Goal: Task Accomplishment & Management: Use online tool/utility

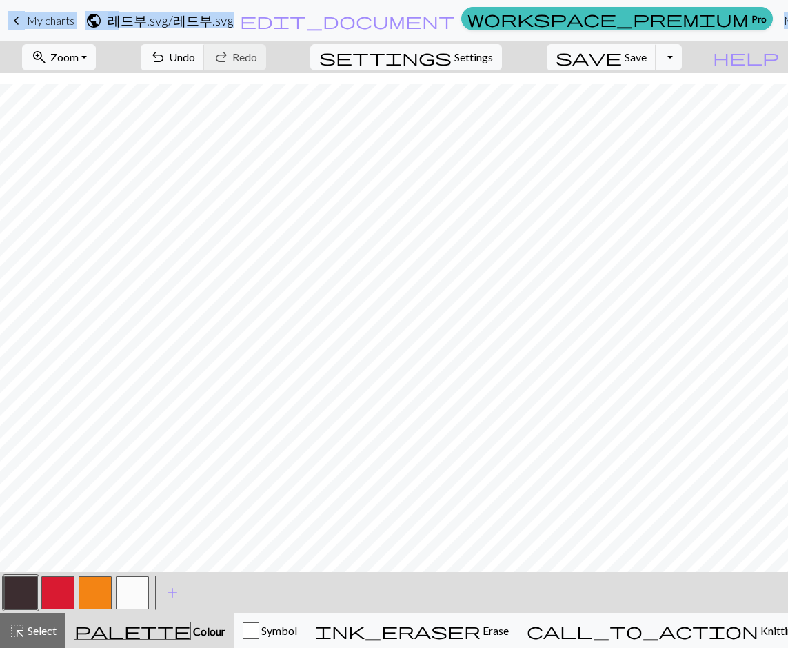
scroll to position [263, 0]
click at [59, 590] on button "button" at bounding box center [57, 592] width 33 height 33
click at [13, 588] on button "button" at bounding box center [20, 592] width 33 height 33
click at [32, 592] on button "button" at bounding box center [20, 592] width 33 height 33
click at [20, 601] on button "button" at bounding box center [20, 592] width 33 height 33
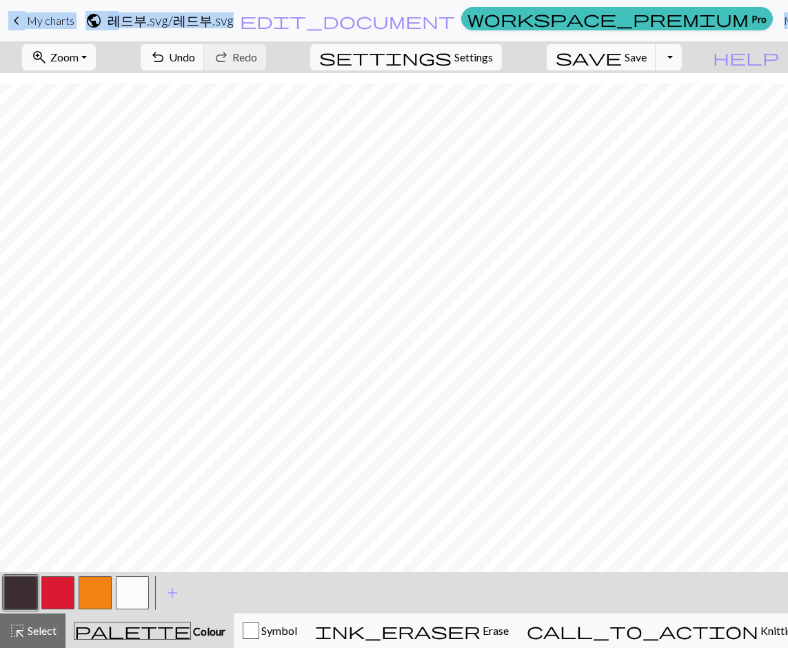
click at [60, 587] on button "button" at bounding box center [57, 592] width 33 height 33
click at [66, 596] on button "button" at bounding box center [57, 592] width 33 height 33
click at [5, 592] on button "button" at bounding box center [20, 592] width 33 height 33
click at [61, 593] on button "button" at bounding box center [57, 592] width 33 height 33
click at [31, 594] on button "button" at bounding box center [20, 592] width 33 height 33
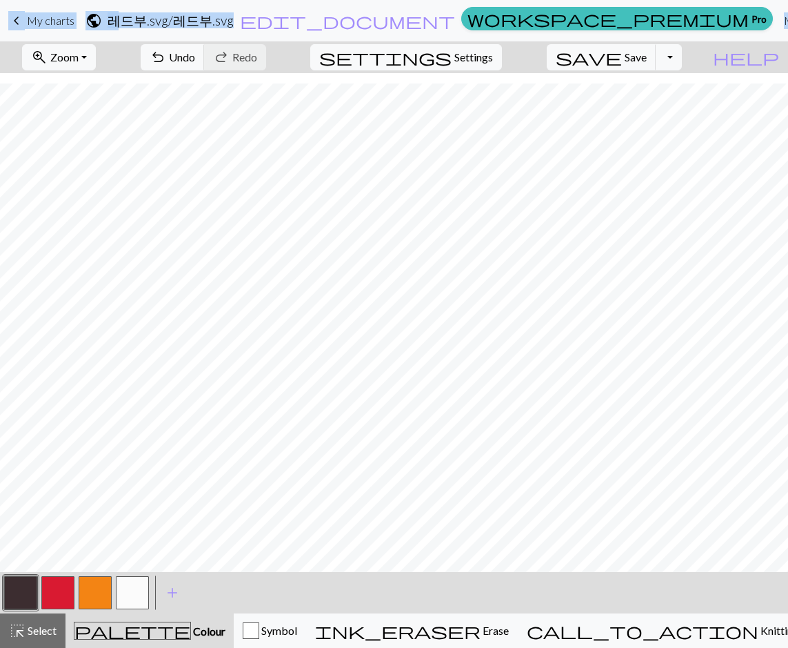
click at [44, 590] on button "button" at bounding box center [57, 592] width 33 height 33
click at [21, 590] on button "button" at bounding box center [20, 592] width 33 height 33
click at [90, 592] on button "button" at bounding box center [95, 592] width 33 height 33
click at [48, 599] on button "button" at bounding box center [57, 592] width 33 height 33
click at [96, 592] on button "button" at bounding box center [95, 592] width 33 height 33
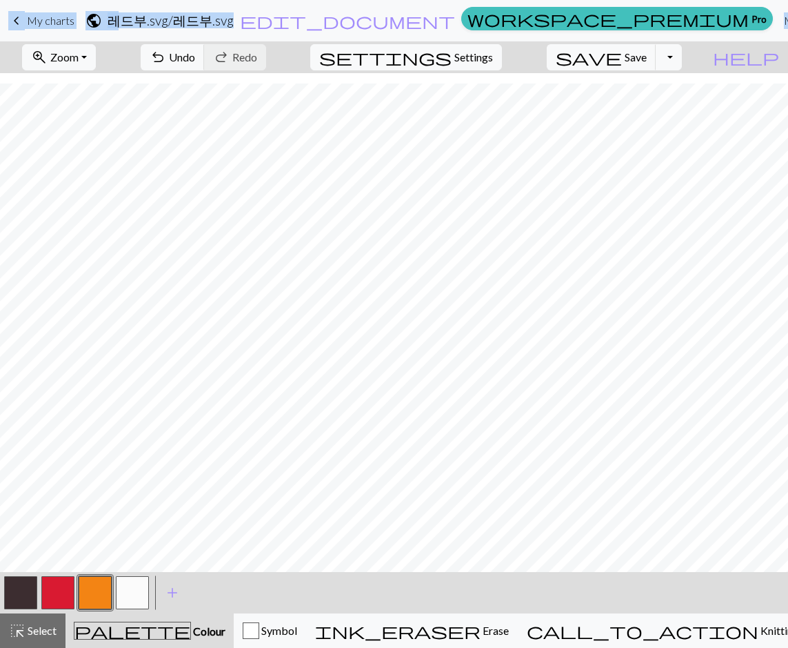
click at [57, 597] on button "button" at bounding box center [57, 592] width 33 height 33
click at [16, 589] on button "button" at bounding box center [20, 592] width 33 height 33
click at [57, 592] on button "button" at bounding box center [57, 592] width 33 height 33
click at [132, 590] on button "button" at bounding box center [132, 592] width 33 height 33
click at [30, 596] on button "button" at bounding box center [20, 592] width 33 height 33
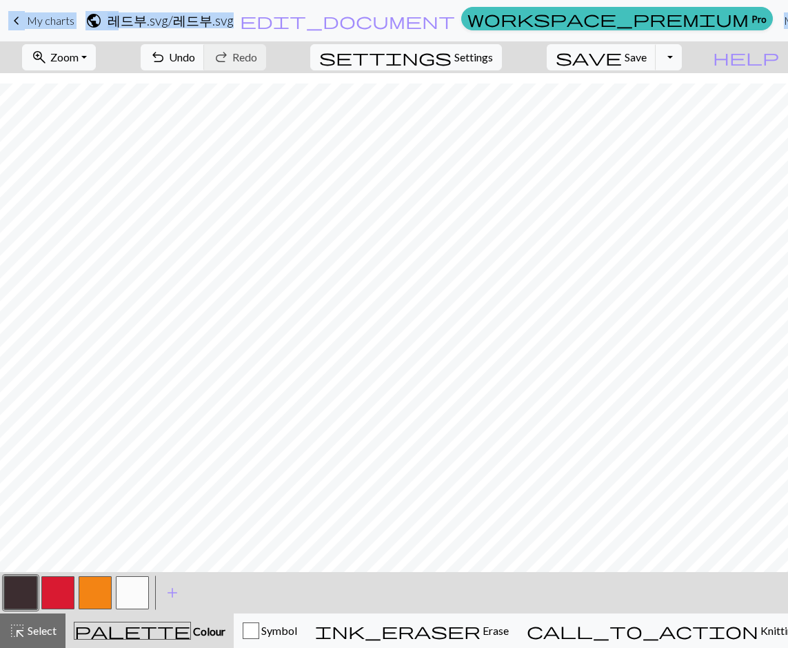
click at [133, 601] on button "button" at bounding box center [132, 592] width 33 height 33
drag, startPoint x: 60, startPoint y: 589, endPoint x: 145, endPoint y: 561, distance: 89.2
click at [60, 589] on button "button" at bounding box center [57, 592] width 33 height 33
click at [128, 587] on button "button" at bounding box center [132, 592] width 33 height 33
click at [14, 592] on button "button" at bounding box center [20, 592] width 33 height 33
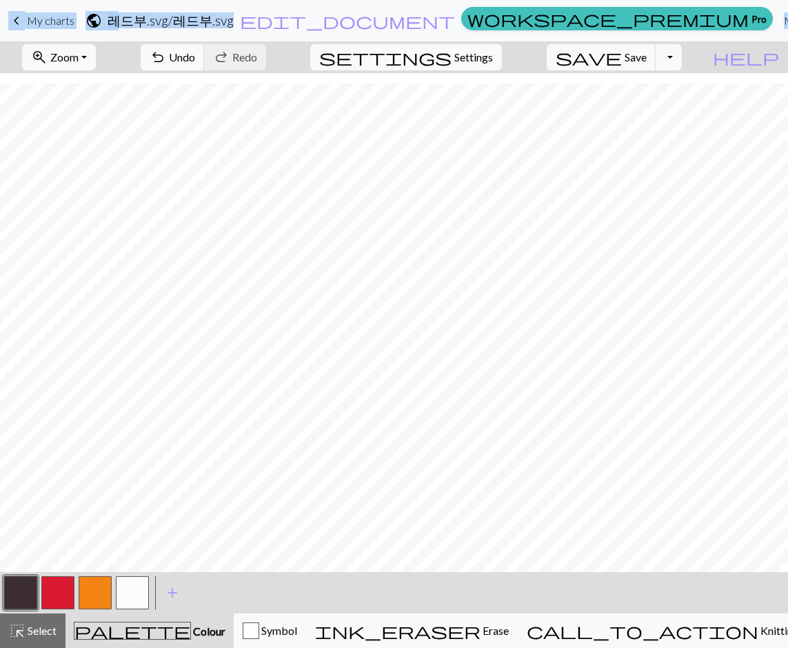
click at [100, 591] on button "button" at bounding box center [95, 592] width 33 height 33
click at [17, 594] on button "button" at bounding box center [20, 592] width 33 height 33
click at [57, 600] on button "button" at bounding box center [57, 592] width 33 height 33
click at [132, 592] on button "button" at bounding box center [132, 592] width 33 height 33
click at [23, 593] on button "button" at bounding box center [20, 592] width 33 height 33
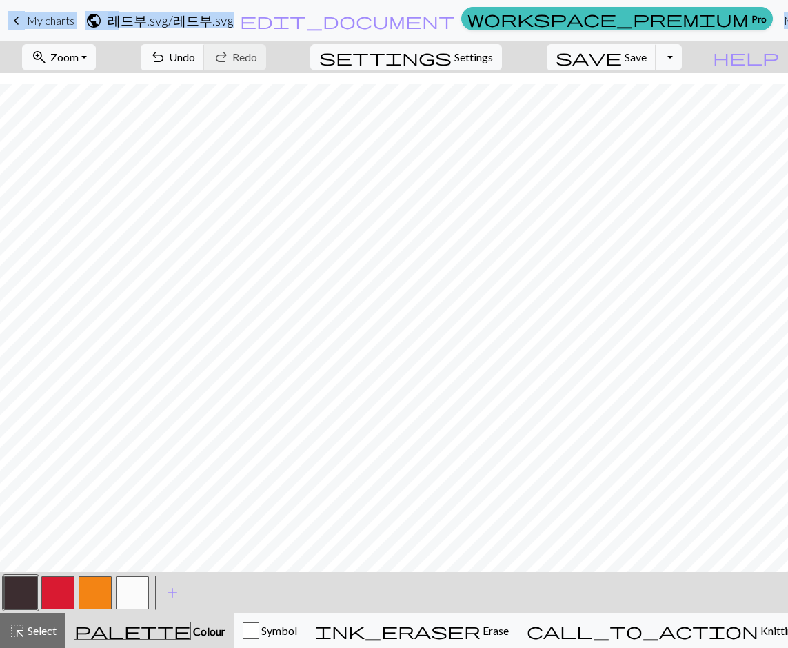
click at [100, 589] on button "button" at bounding box center [95, 592] width 33 height 33
click at [12, 593] on button "button" at bounding box center [20, 592] width 33 height 33
click at [682, 59] on button "Toggle Dropdown" at bounding box center [669, 57] width 26 height 26
click at [660, 116] on button "save_alt Download" at bounding box center [568, 110] width 228 height 22
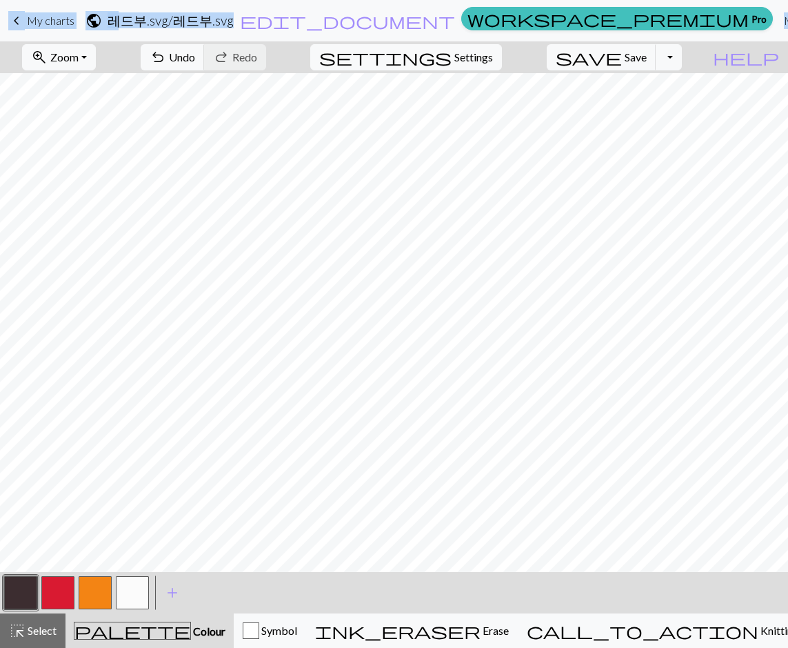
click at [46, 583] on button "button" at bounding box center [57, 592] width 33 height 33
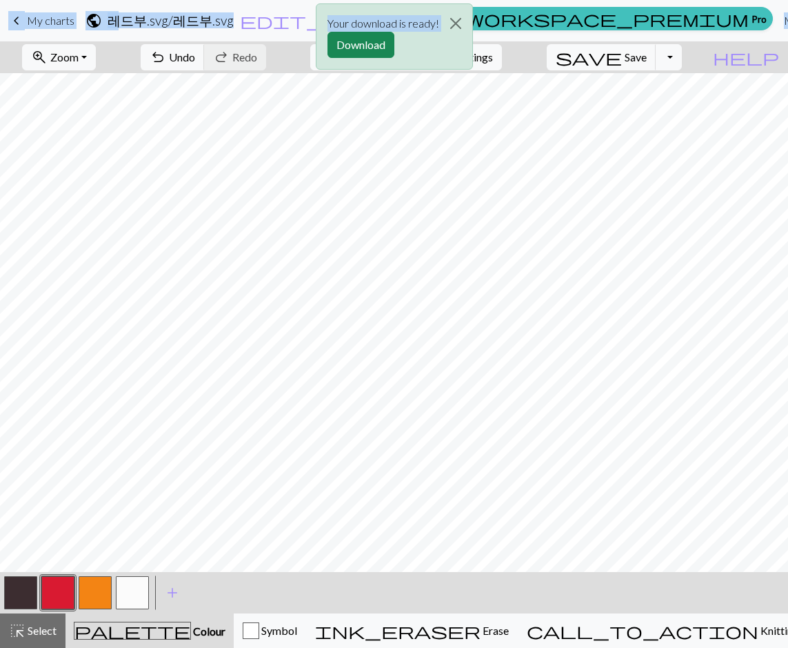
click at [28, 587] on button "button" at bounding box center [20, 592] width 33 height 33
click at [65, 586] on button "button" at bounding box center [57, 592] width 33 height 33
click at [25, 600] on button "button" at bounding box center [20, 592] width 33 height 33
click at [18, 588] on button "button" at bounding box center [20, 592] width 33 height 33
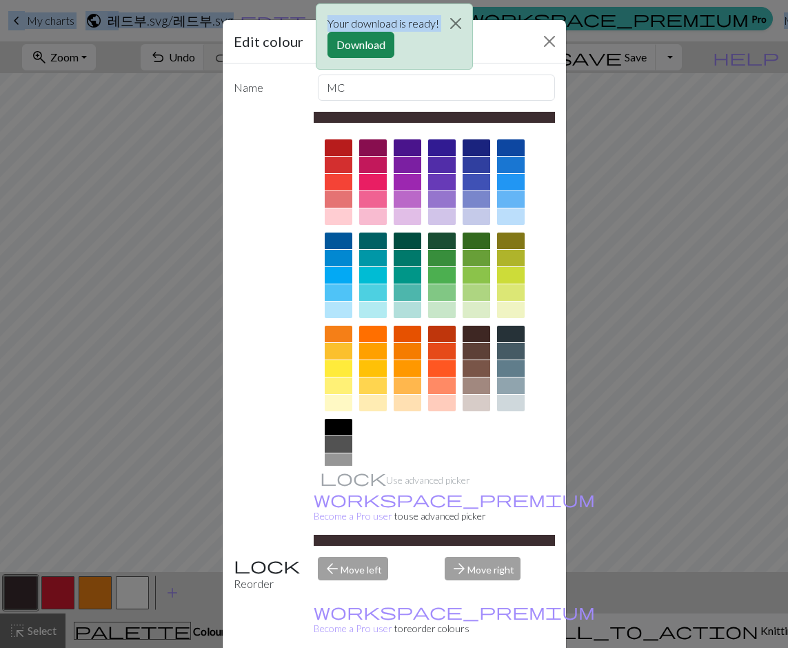
click at [533, 41] on div "Your download is ready! Download" at bounding box center [394, 40] width 788 height 81
click at [451, 20] on button "Close" at bounding box center [455, 23] width 33 height 39
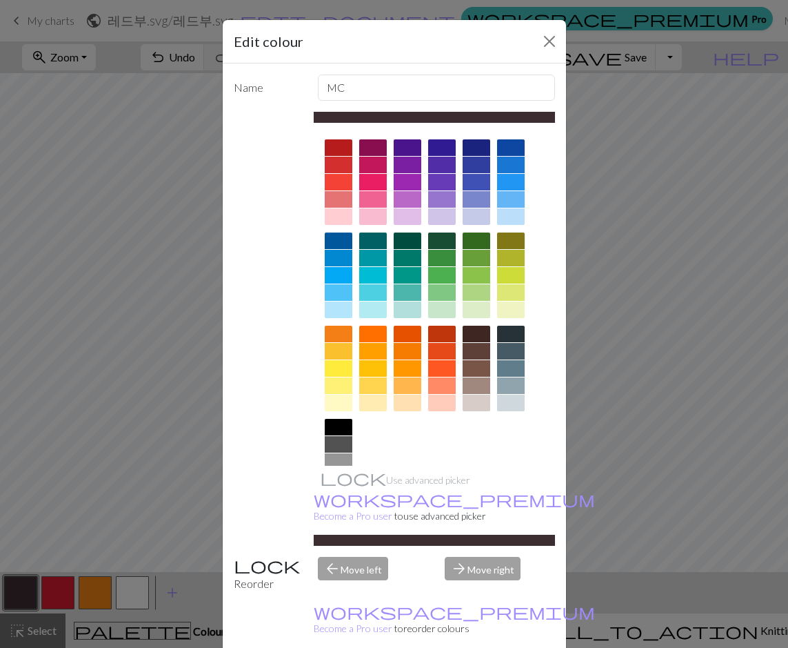
click at [121, 321] on div "Edit colour Name MC Use advanced picker workspace_premium Become a Pro user to …" at bounding box center [394, 324] width 788 height 648
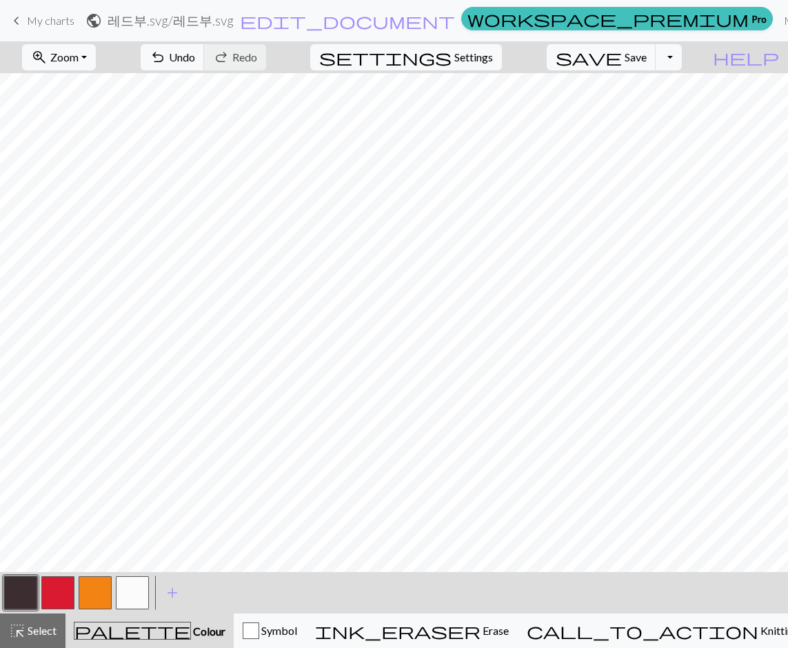
click at [20, 595] on button "button" at bounding box center [20, 592] width 33 height 33
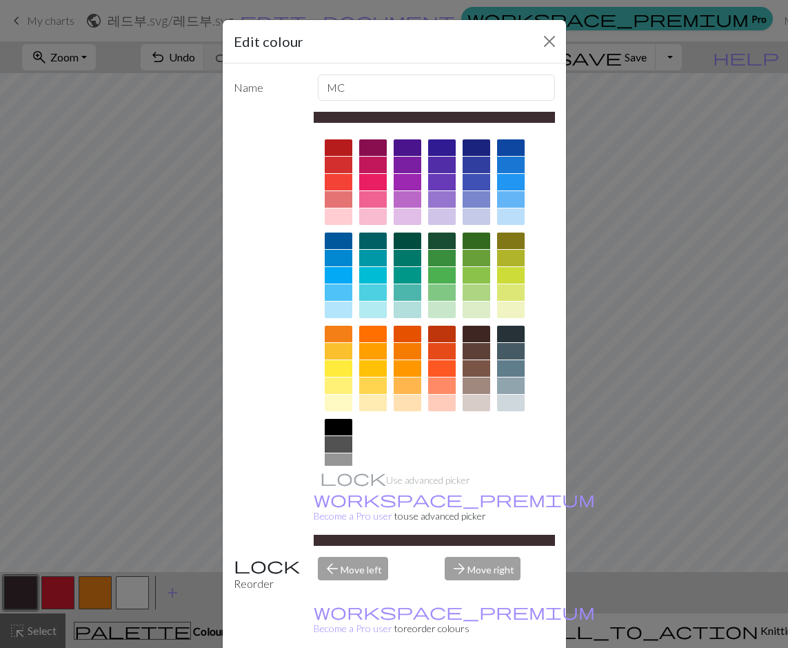
click at [524, 39] on div "Edit colour" at bounding box center [394, 41] width 343 height 43
click at [543, 39] on button "Close" at bounding box center [550, 41] width 22 height 22
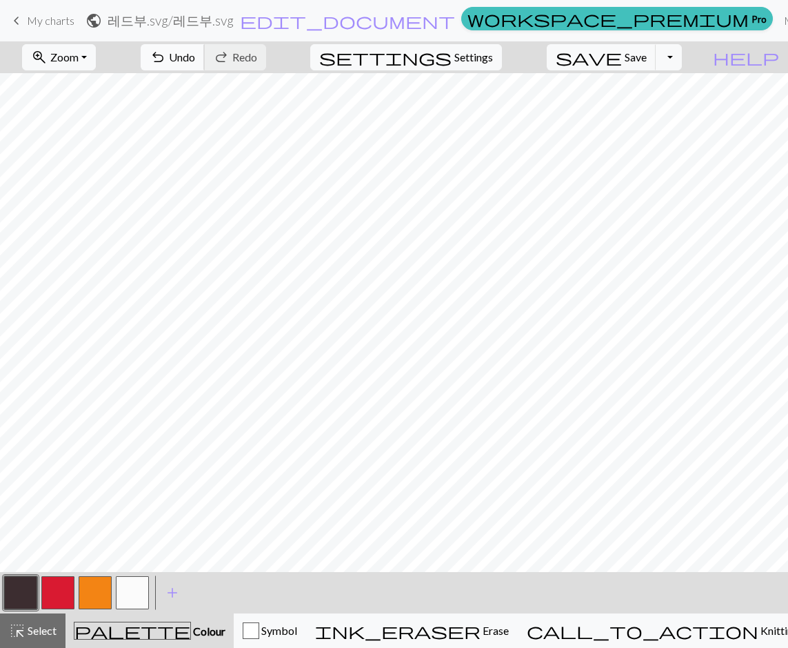
click at [166, 50] on span "undo" at bounding box center [158, 57] width 17 height 19
click at [166, 54] on span "undo" at bounding box center [158, 57] width 17 height 19
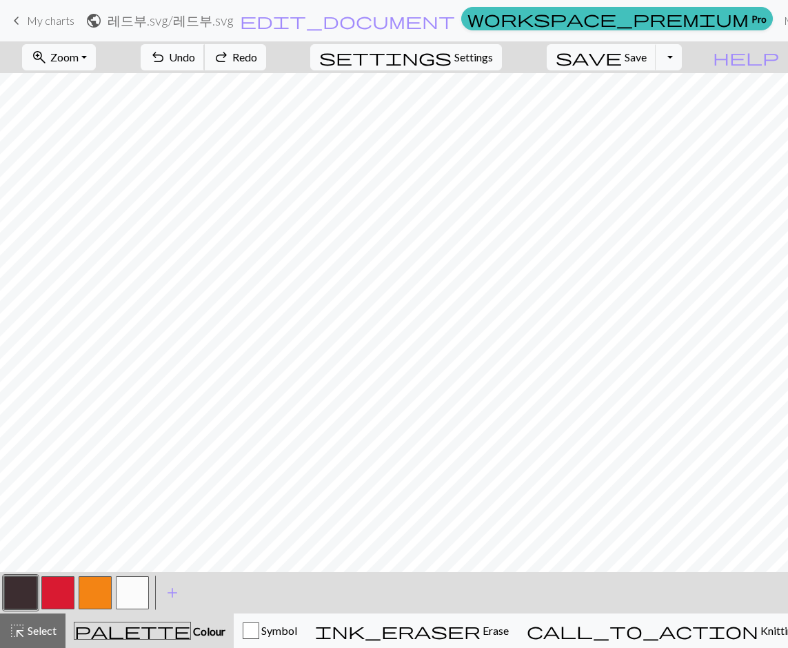
click at [166, 54] on span "undo" at bounding box center [158, 57] width 17 height 19
click at [257, 57] on span "Redo" at bounding box center [244, 56] width 25 height 13
click at [61, 599] on button "button" at bounding box center [57, 592] width 33 height 33
click at [18, 592] on button "button" at bounding box center [20, 592] width 33 height 33
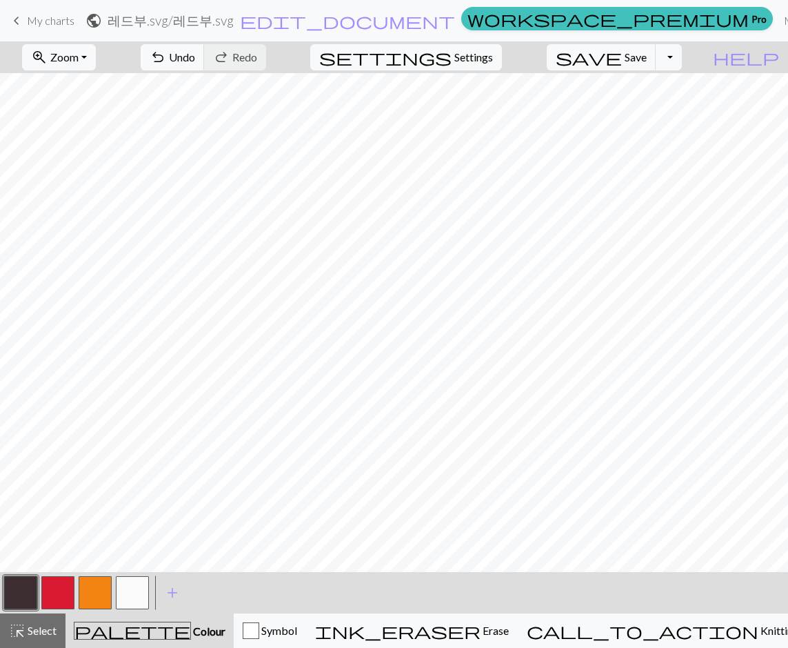
click at [126, 588] on button "button" at bounding box center [132, 592] width 33 height 33
click at [195, 57] on span "Undo" at bounding box center [182, 56] width 26 height 13
click at [56, 589] on button "button" at bounding box center [57, 592] width 33 height 33
click at [21, 594] on button "button" at bounding box center [20, 592] width 33 height 33
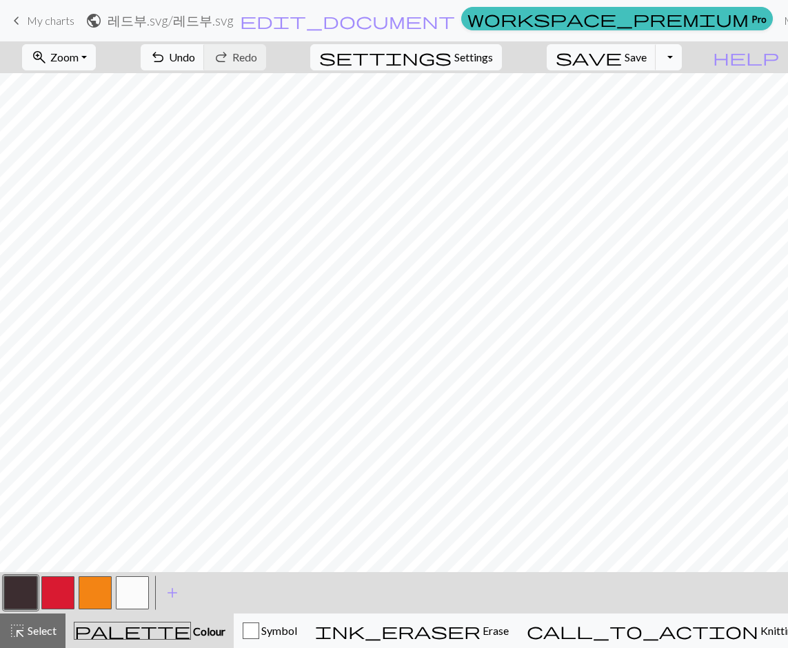
click at [682, 55] on button "Toggle Dropdown" at bounding box center [669, 57] width 26 height 26
click at [660, 109] on button "save_alt Download" at bounding box center [568, 110] width 228 height 22
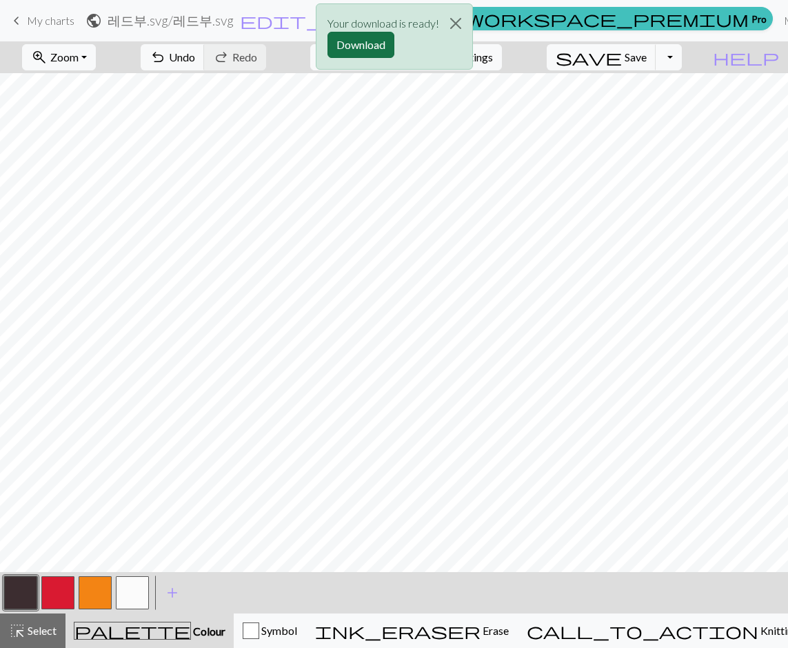
click at [363, 50] on button "Download" at bounding box center [361, 45] width 67 height 26
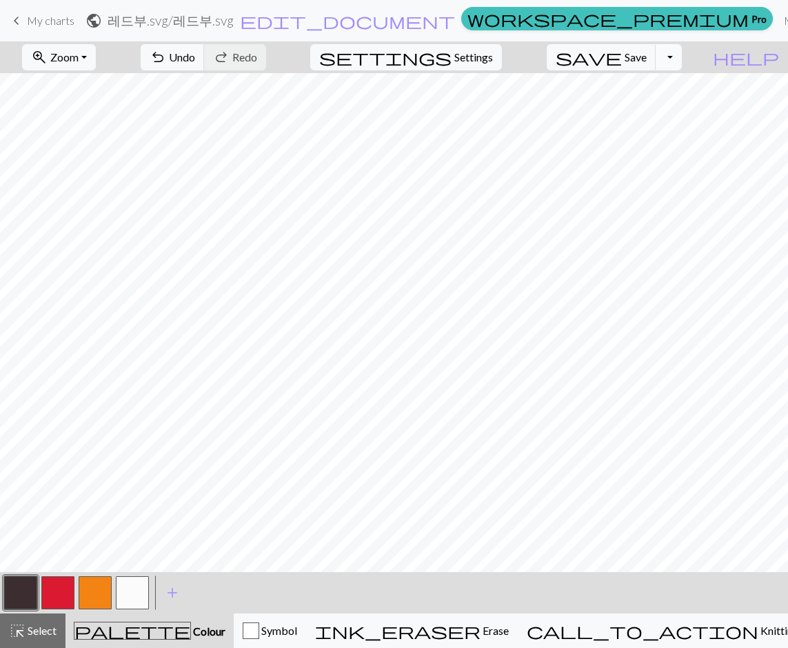
click at [682, 57] on button "Toggle Dropdown" at bounding box center [669, 57] width 26 height 26
click at [647, 58] on span "Save" at bounding box center [636, 56] width 22 height 13
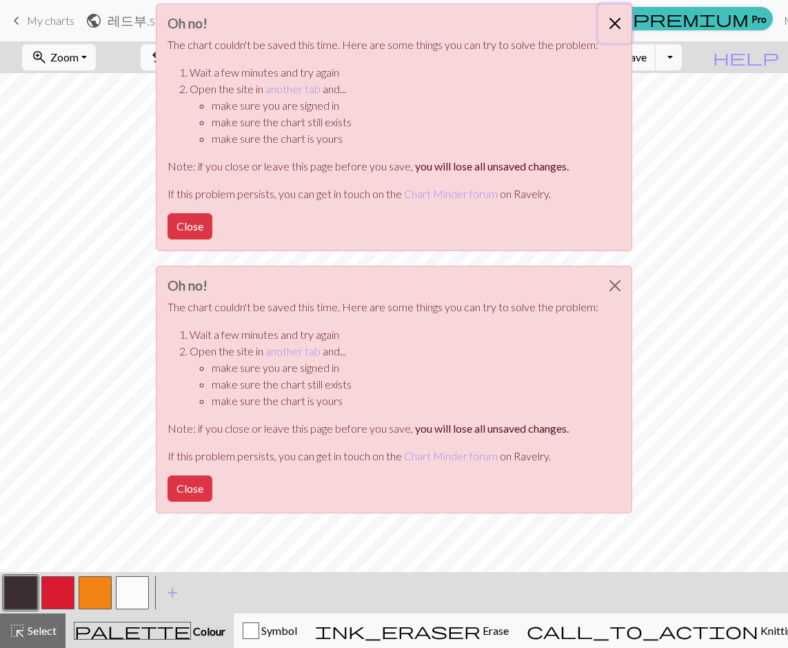
click at [614, 22] on button "Close" at bounding box center [615, 23] width 33 height 39
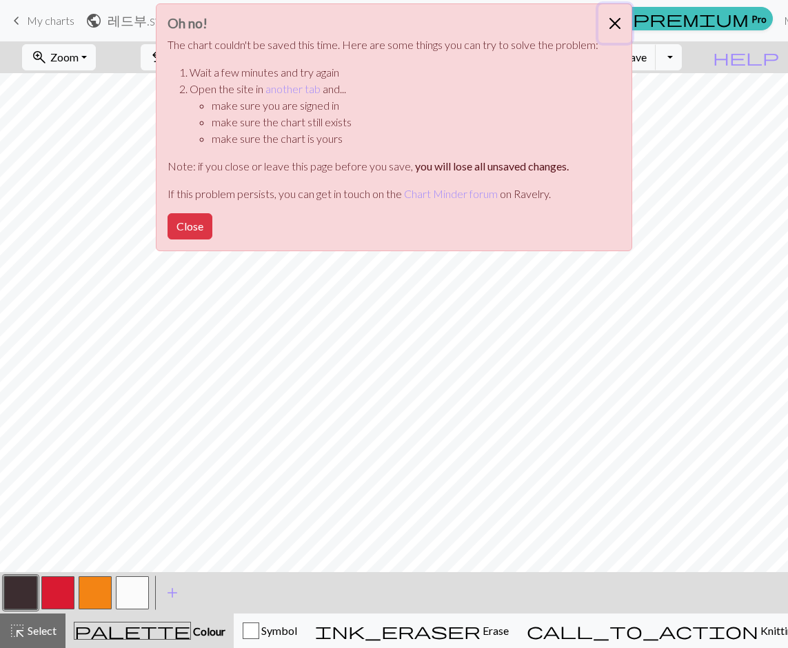
click at [616, 23] on button "Close" at bounding box center [615, 23] width 33 height 39
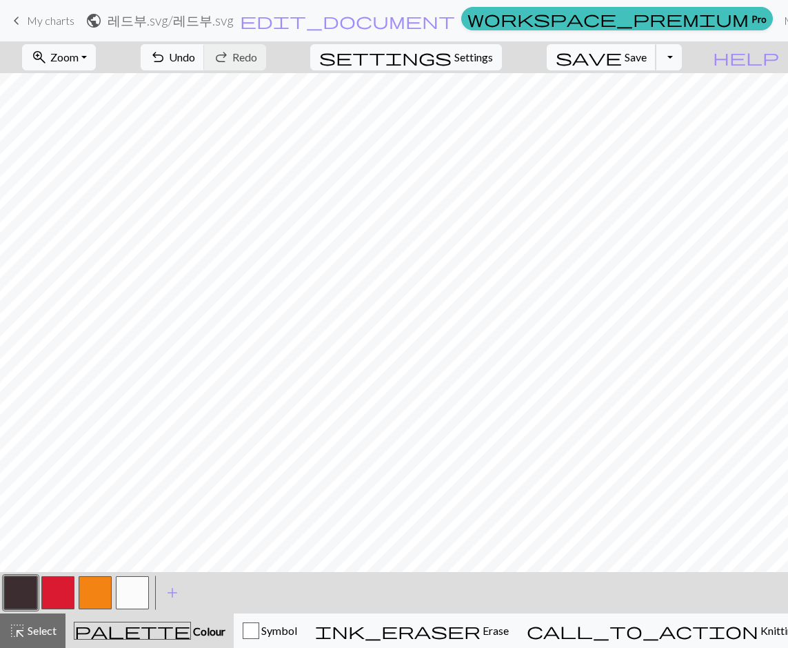
click at [647, 59] on span "Save" at bounding box center [636, 56] width 22 height 13
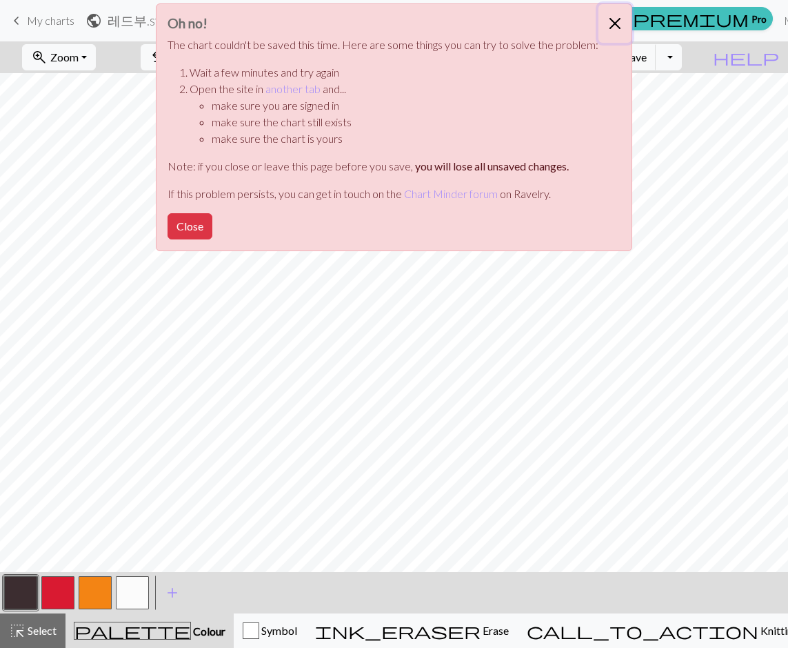
click at [612, 15] on button "Close" at bounding box center [615, 23] width 33 height 39
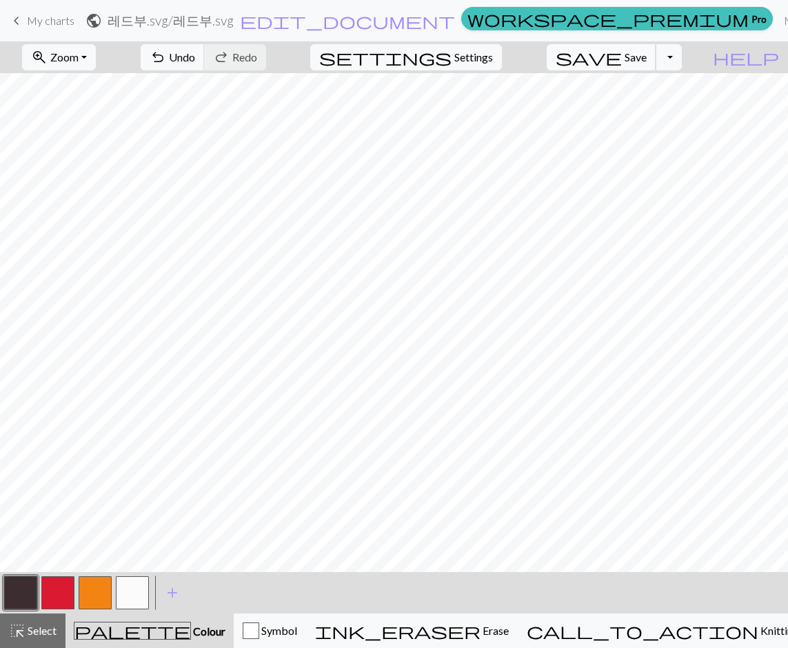
click at [647, 58] on span "Save" at bounding box center [636, 56] width 22 height 13
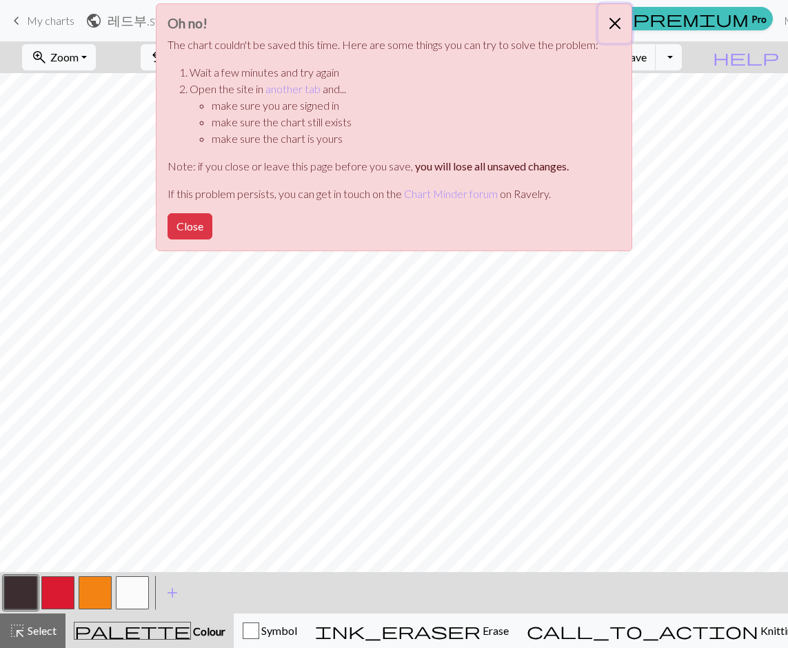
click at [617, 14] on button "Close" at bounding box center [615, 23] width 33 height 39
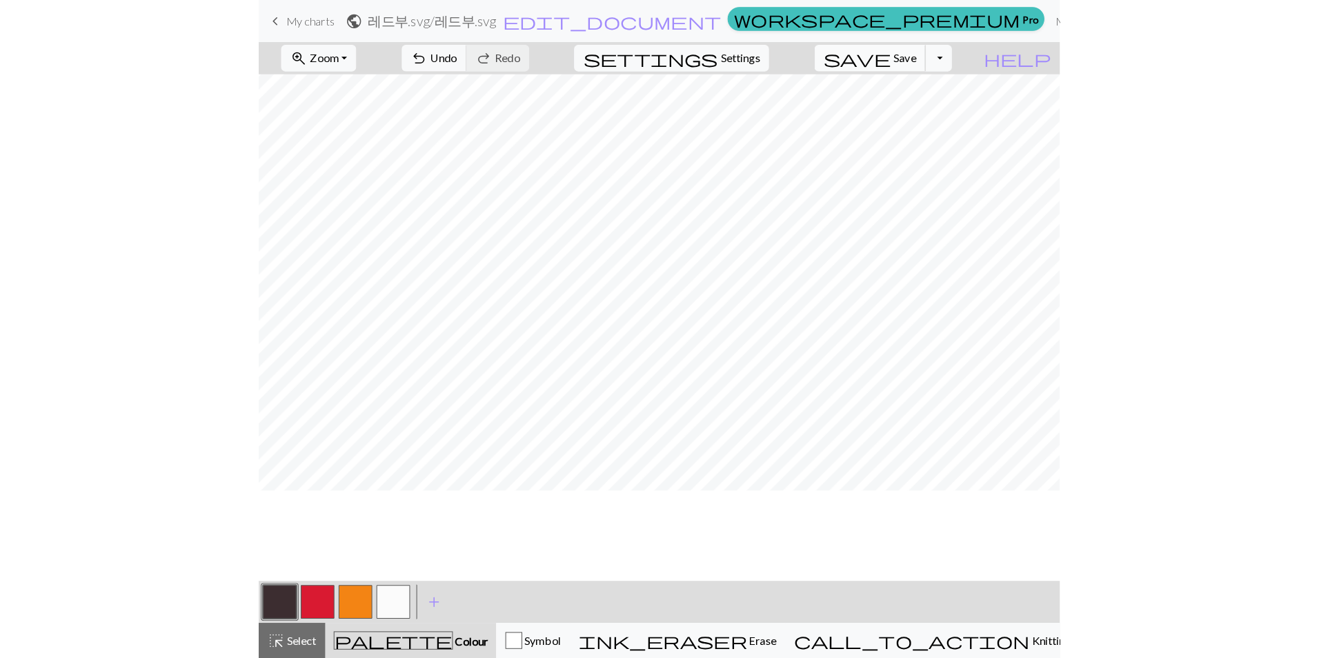
scroll to position [57, 0]
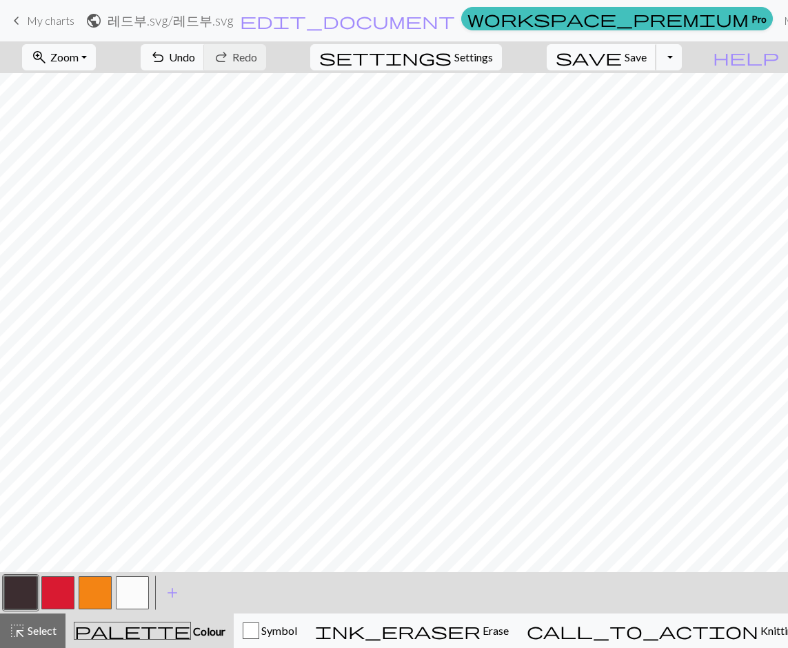
click at [647, 51] on span "Save" at bounding box center [636, 56] width 22 height 13
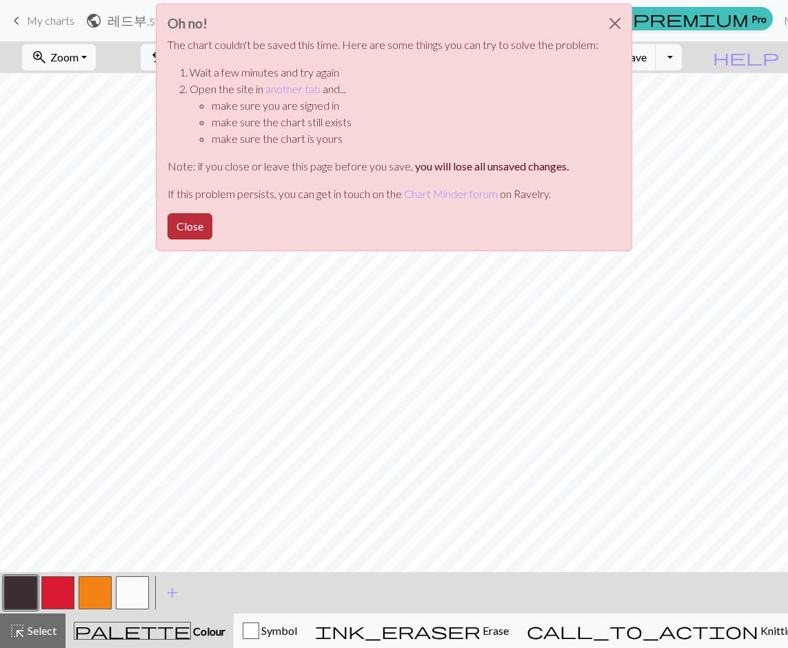
click at [188, 237] on button "Close" at bounding box center [190, 226] width 45 height 26
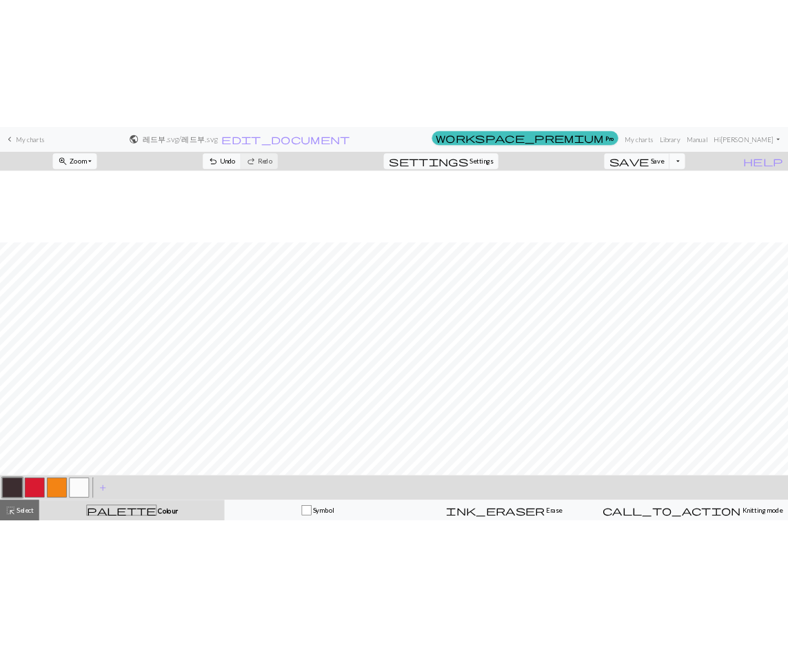
scroll to position [253, 0]
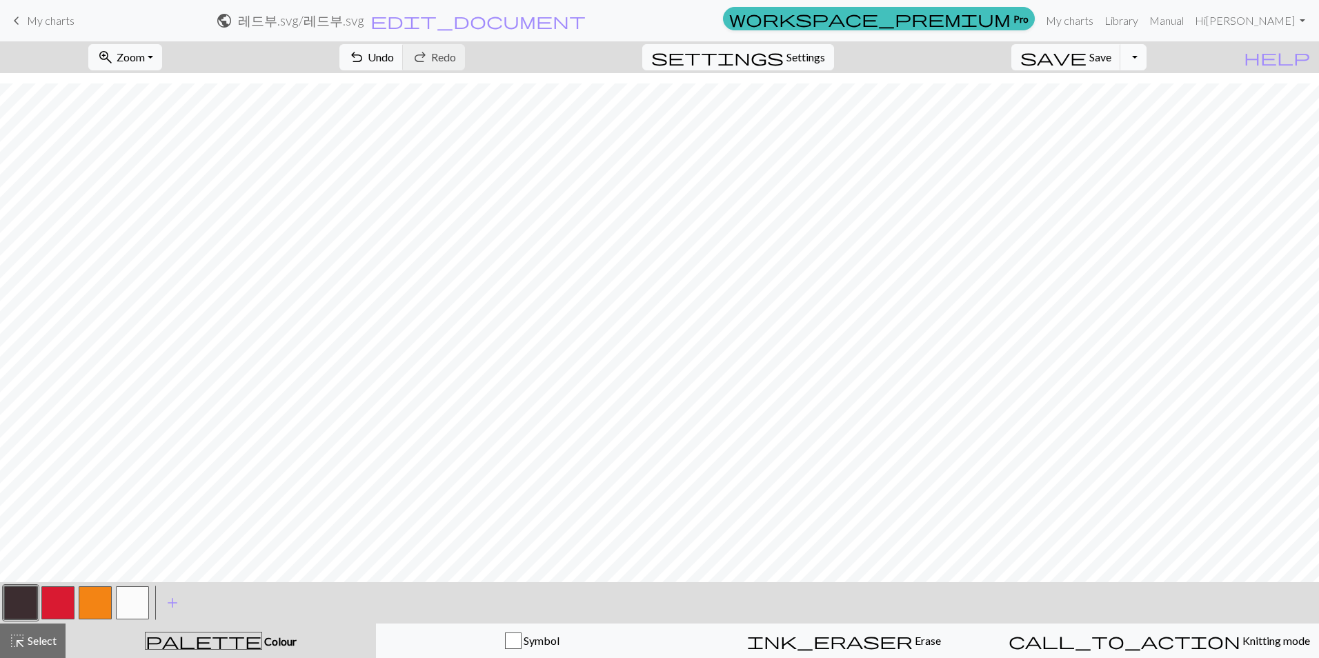
click at [788, 60] on button "Toggle Dropdown" at bounding box center [1133, 57] width 26 height 26
click at [788, 89] on button "file_copy Save a copy" at bounding box center [1032, 88] width 228 height 22
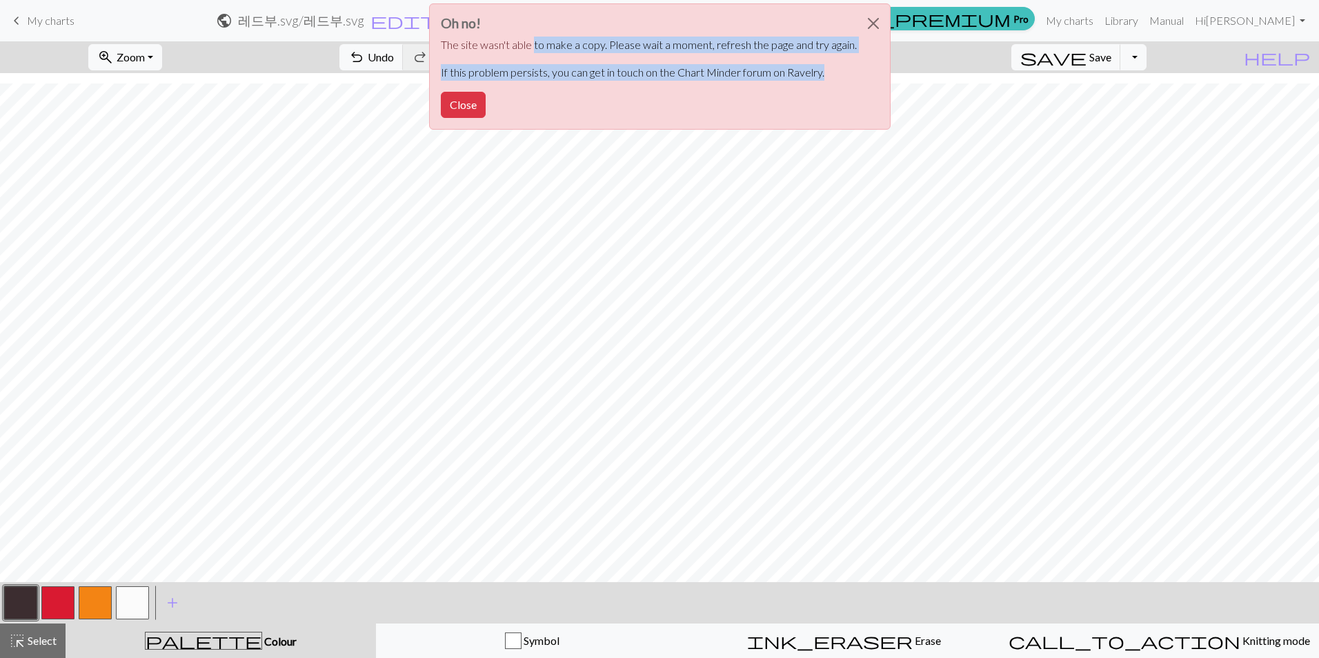
drag, startPoint x: 536, startPoint y: 50, endPoint x: 859, endPoint y: 66, distance: 323.2
click at [788, 66] on div "Oh no! The site wasn't able to make a copy. Please wait a moment, refresh the p…" at bounding box center [659, 66] width 461 height 126
click at [462, 105] on button "Close" at bounding box center [463, 105] width 45 height 26
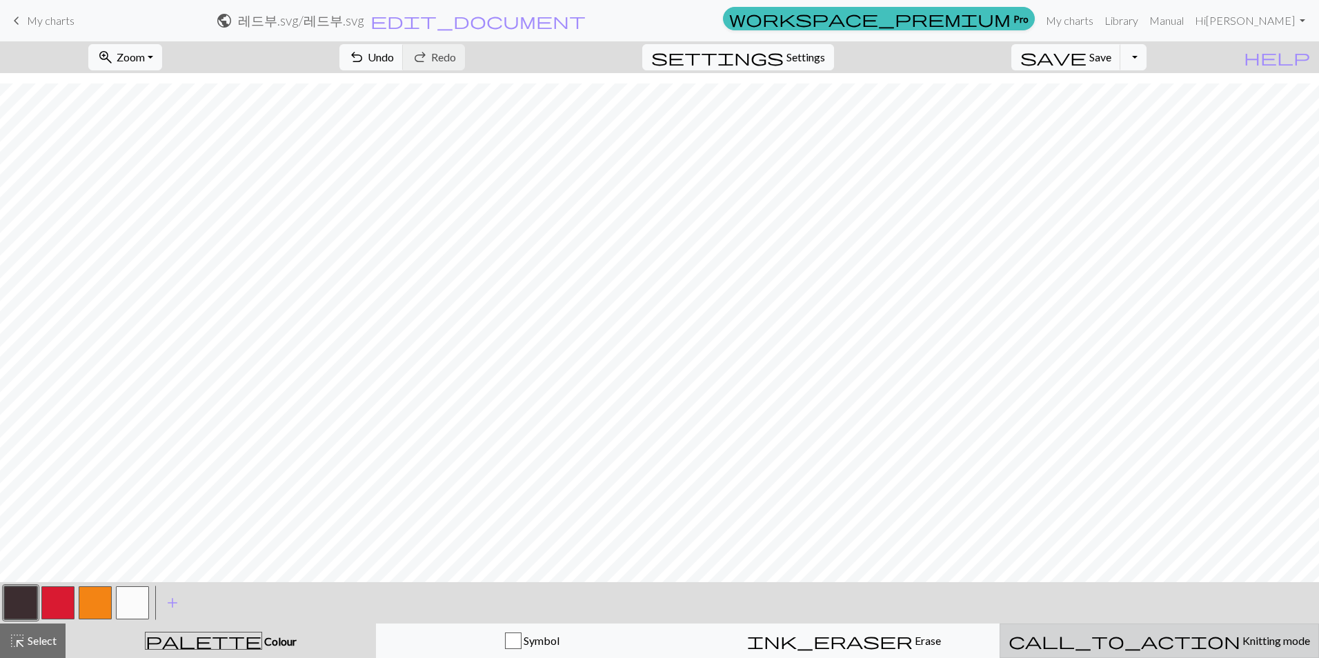
click at [788, 645] on span "Knitting mode" at bounding box center [1275, 640] width 70 height 13
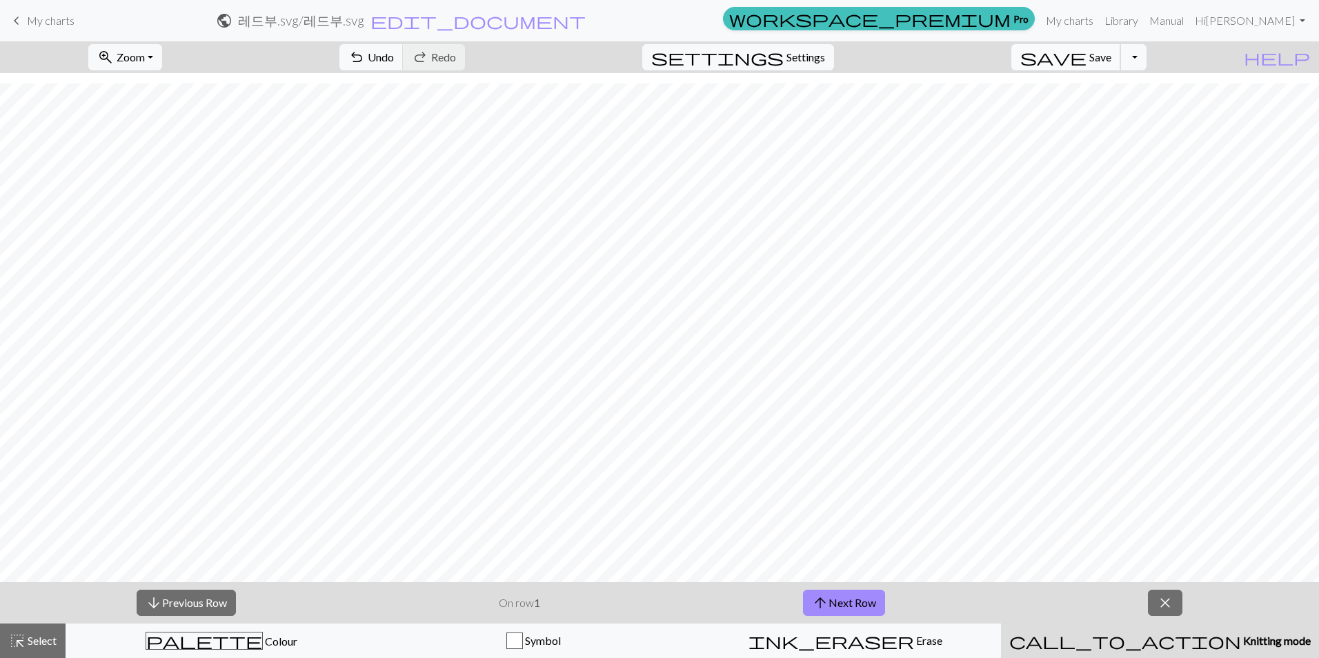
click at [788, 57] on span "Save" at bounding box center [1100, 56] width 22 height 13
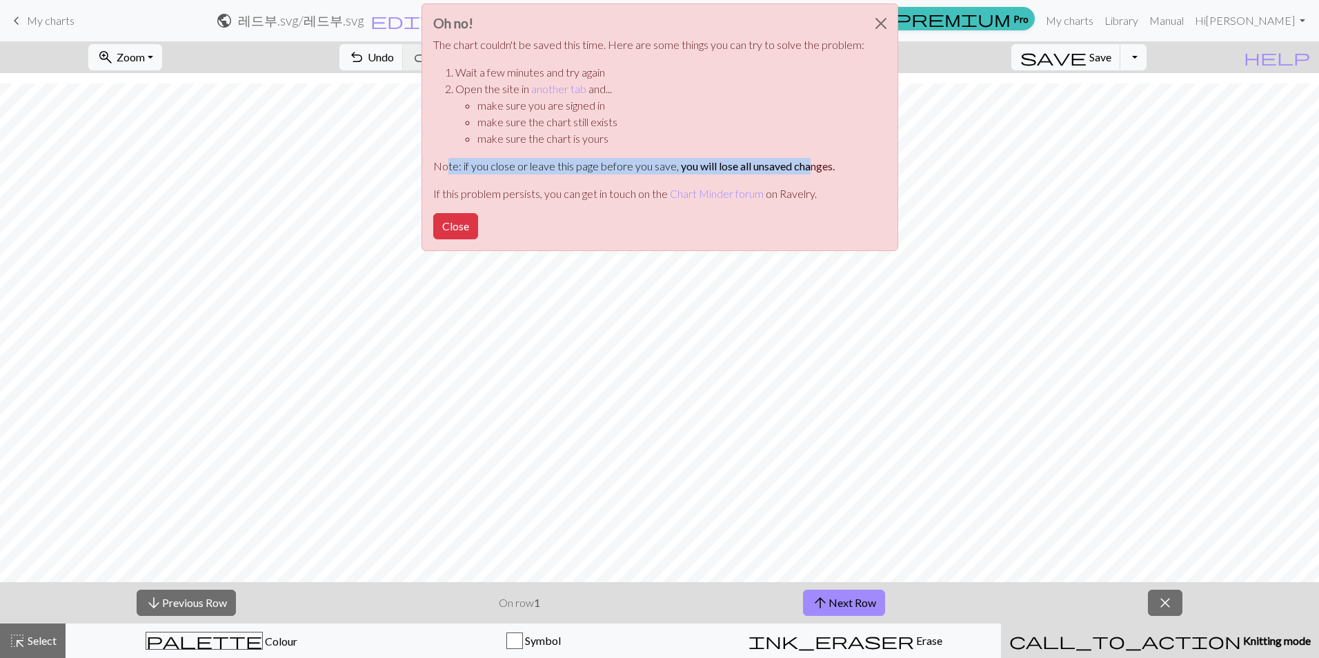
drag, startPoint x: 446, startPoint y: 169, endPoint x: 810, endPoint y: 163, distance: 363.5
click at [788, 163] on p "Note: if you close or leave this page before you save, you will lose all unsave…" at bounding box center [648, 166] width 431 height 17
drag, startPoint x: 810, startPoint y: 163, endPoint x: 765, endPoint y: 121, distance: 61.5
click at [766, 121] on li "make sure the chart still exists" at bounding box center [670, 122] width 387 height 17
click at [458, 86] on li "Open the site in another tab and... make sure you are signed in make sure the c…" at bounding box center [659, 114] width 409 height 66
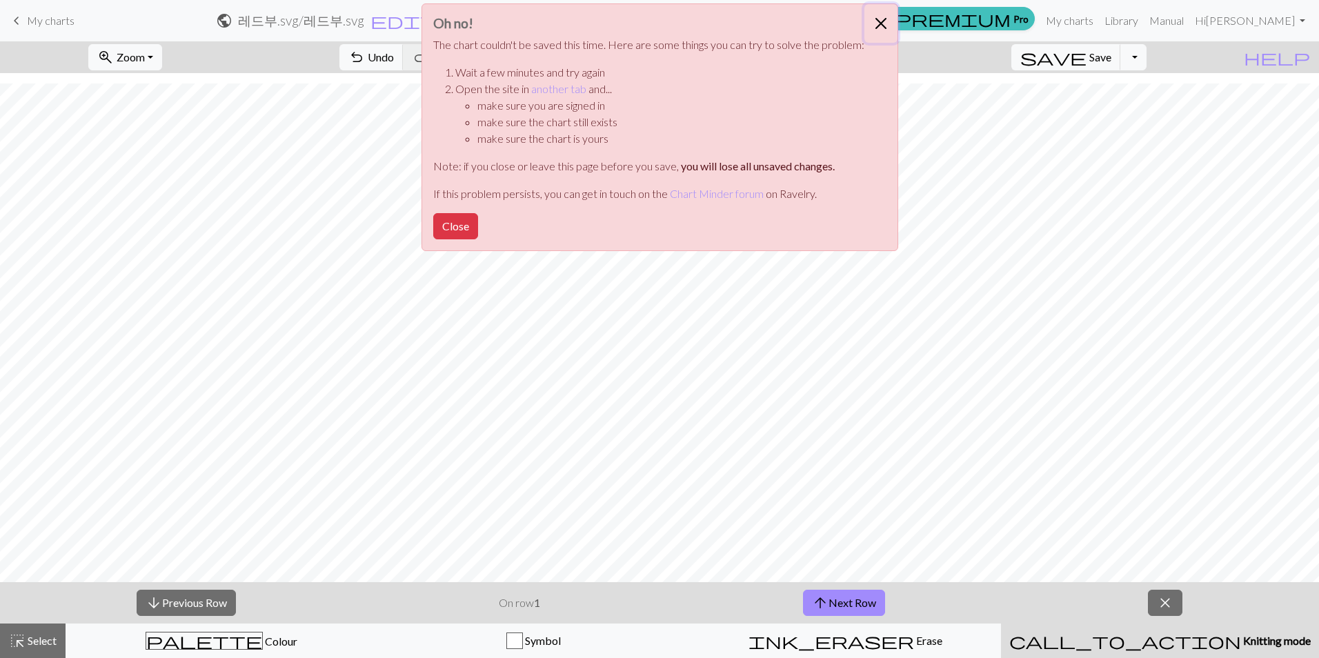
click at [788, 22] on button "Close" at bounding box center [880, 23] width 33 height 39
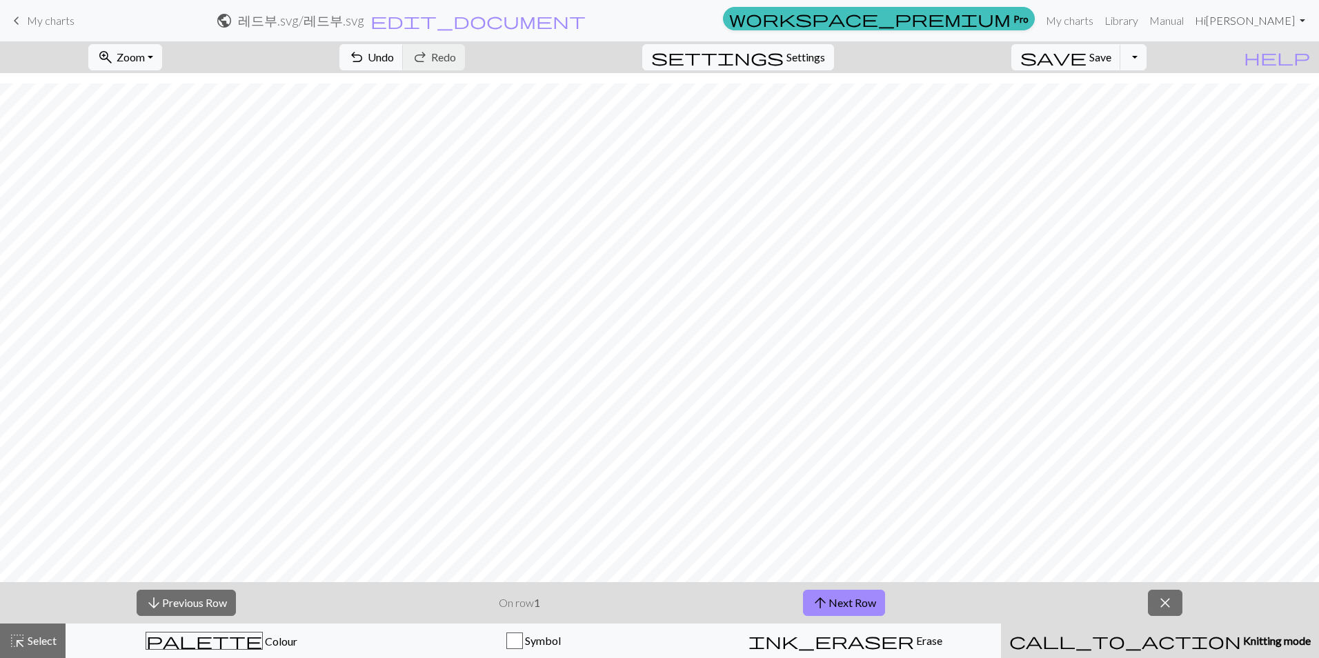
click at [788, 21] on link "Hi lee" at bounding box center [1249, 21] width 121 height 28
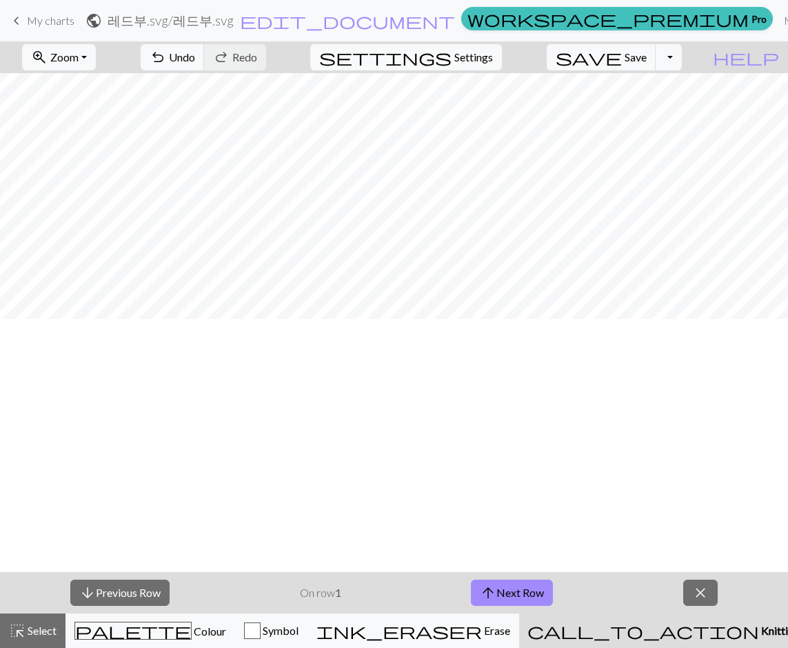
scroll to position [0, 0]
click at [652, 45] on button "save Save Save" at bounding box center [602, 57] width 110 height 26
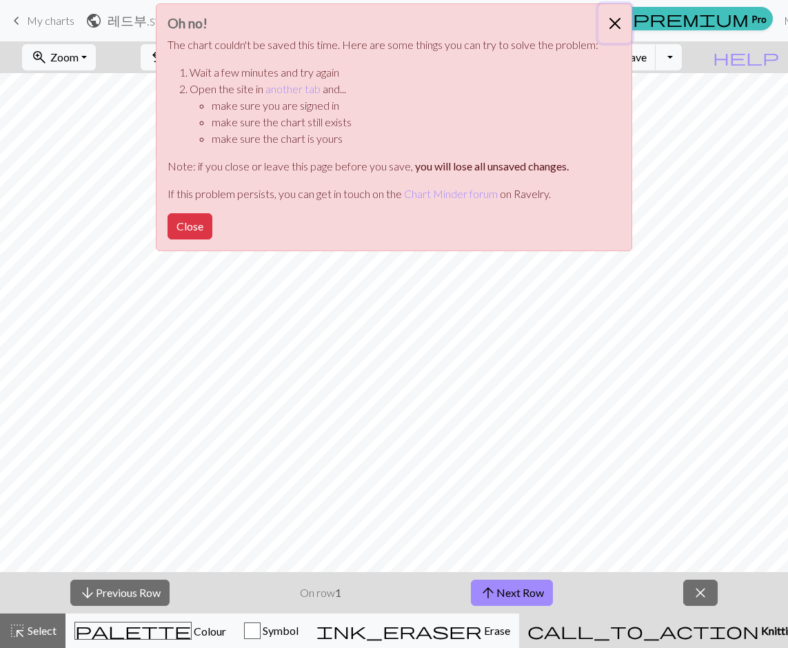
click at [619, 31] on button "Close" at bounding box center [615, 23] width 33 height 39
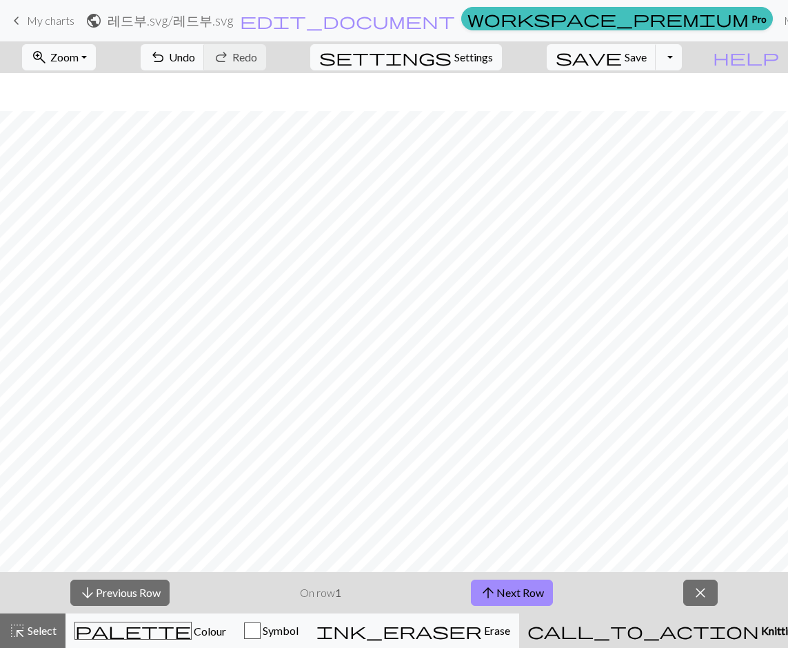
scroll to position [263, 0]
click at [647, 55] on span "Save" at bounding box center [636, 56] width 22 height 13
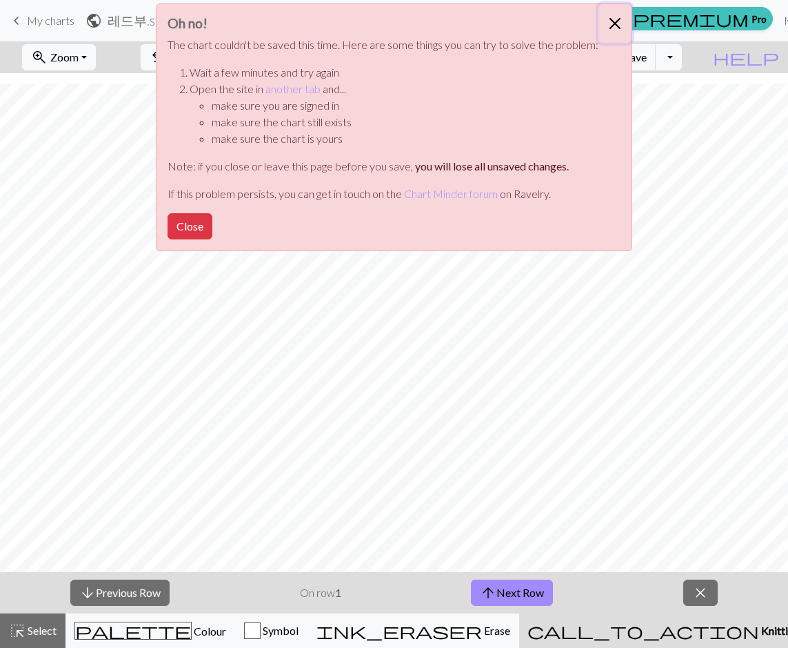
click at [619, 14] on button "Close" at bounding box center [615, 23] width 33 height 39
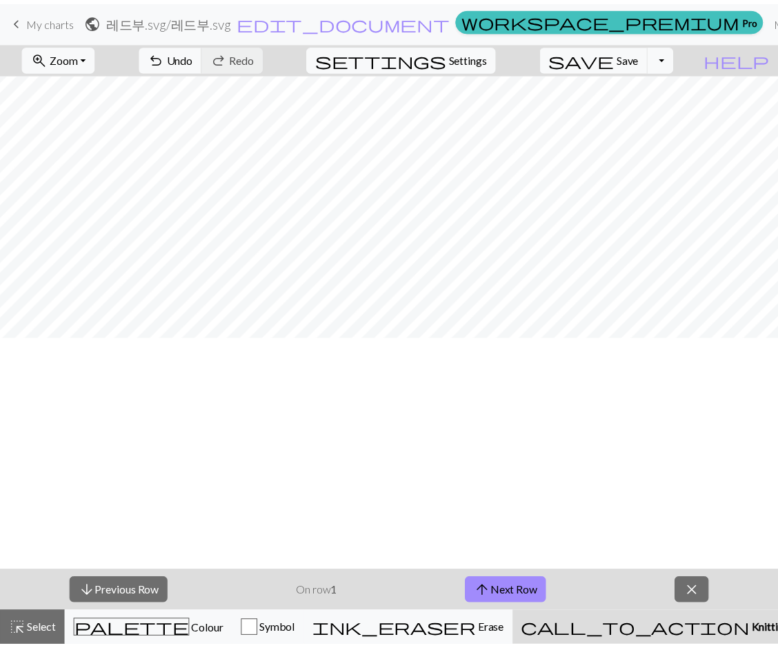
scroll to position [0, 0]
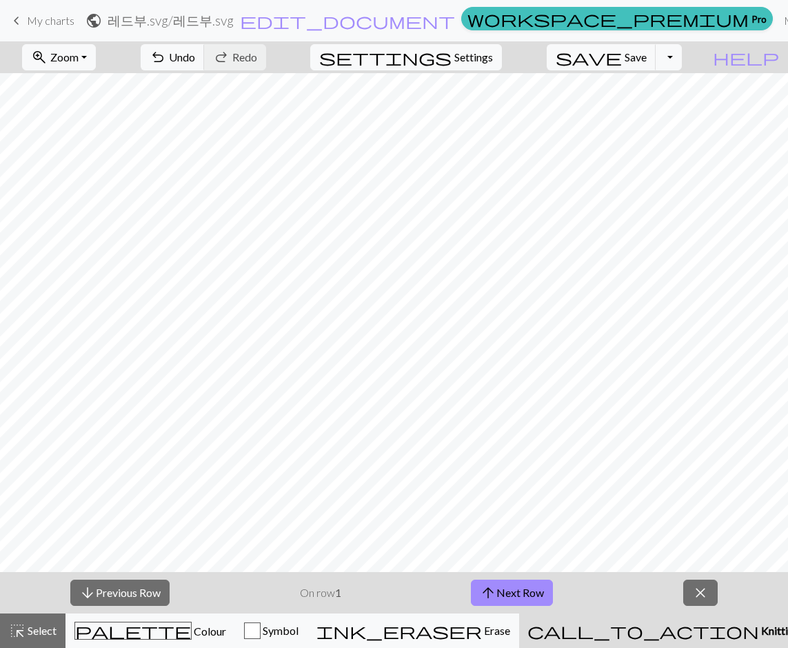
click at [234, 18] on h2 "레드부.svg / 레드부.svg" at bounding box center [171, 20] width 126 height 16
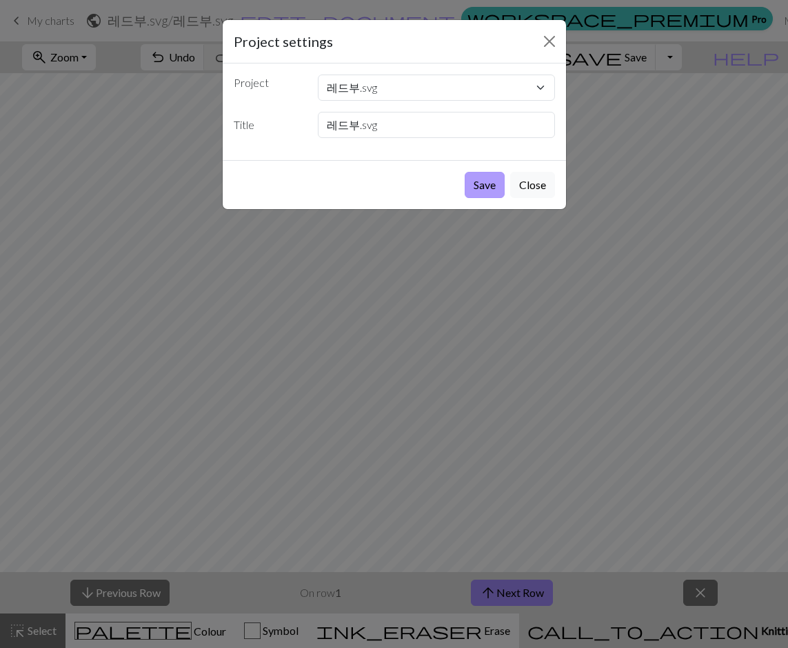
click at [494, 183] on button "Save" at bounding box center [485, 185] width 40 height 26
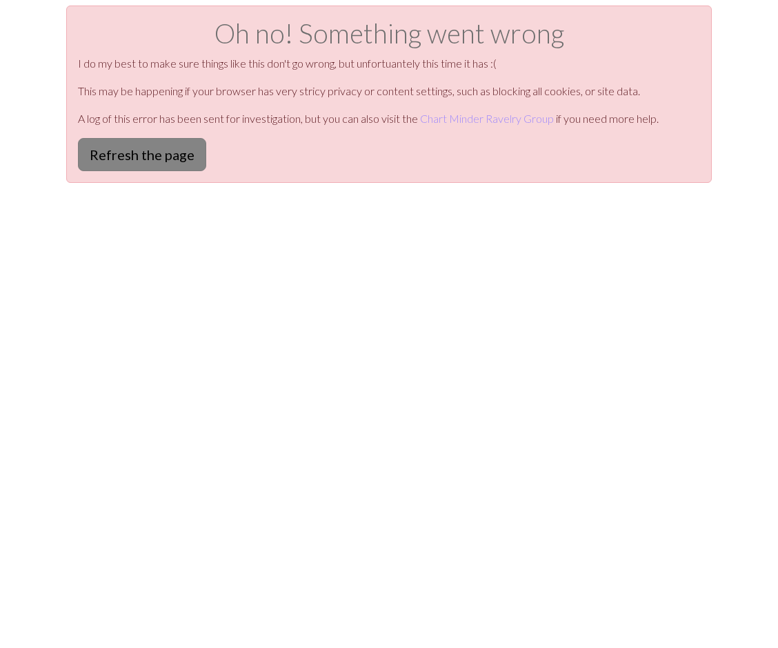
click at [140, 165] on button "Refresh the page" at bounding box center [142, 154] width 128 height 33
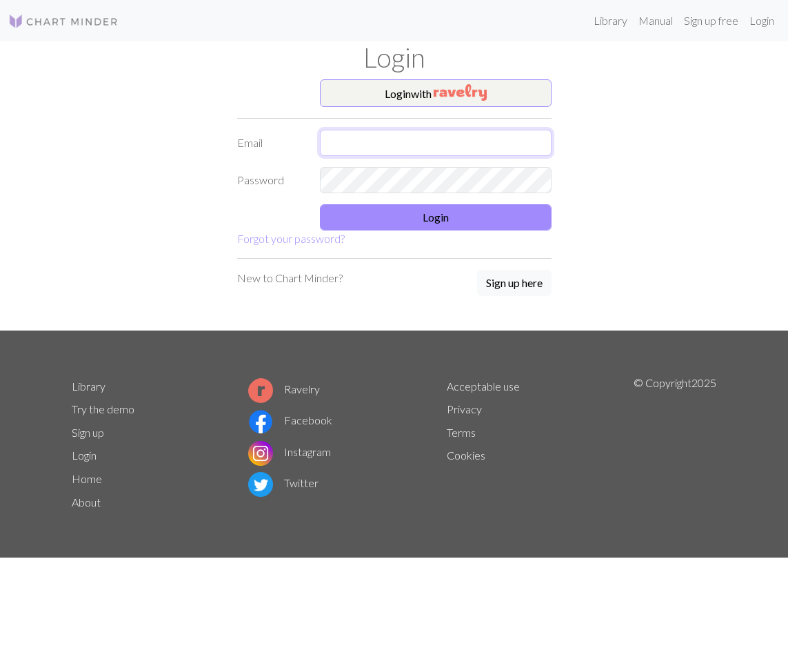
click at [474, 144] on input "text" at bounding box center [436, 143] width 232 height 26
type input "[EMAIL_ADDRESS][DOMAIN_NAME]"
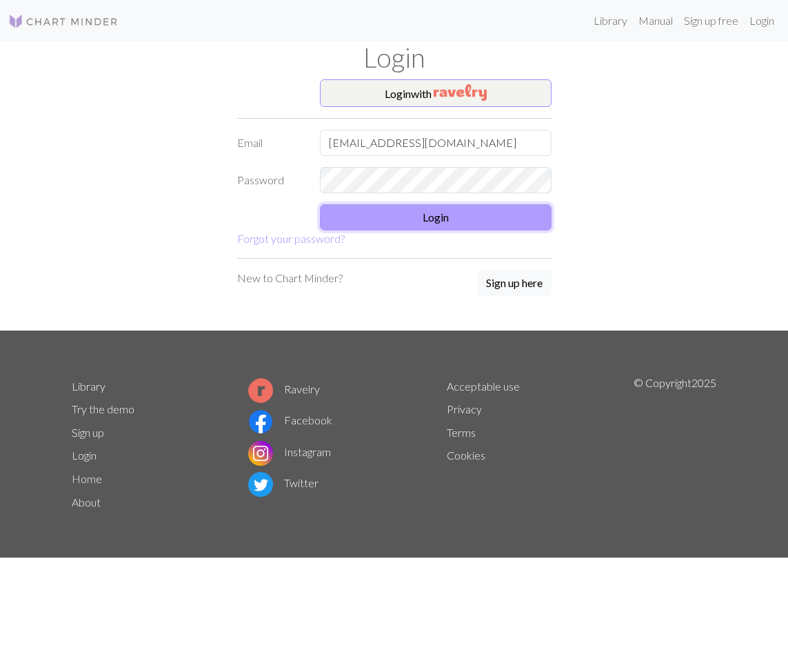
click at [416, 213] on button "Login" at bounding box center [436, 217] width 232 height 26
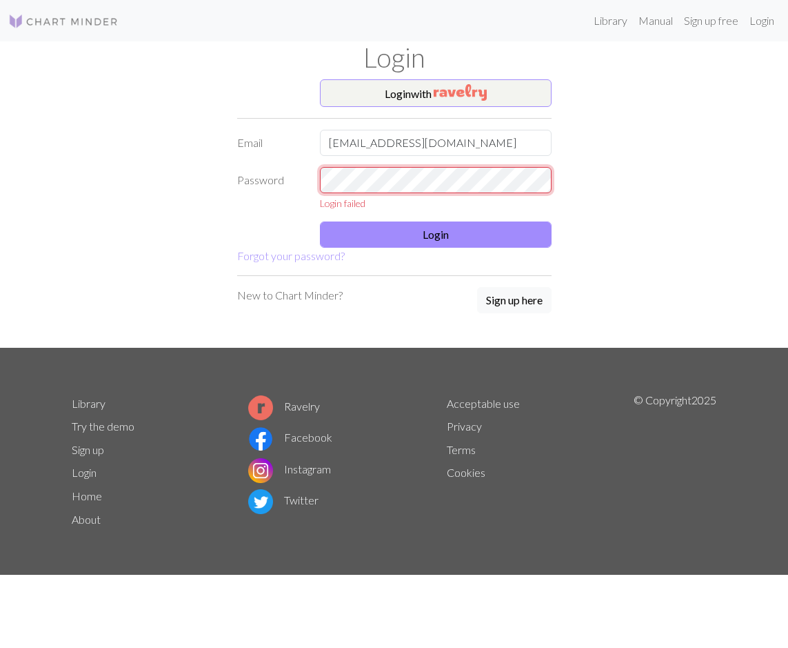
click at [0, 40] on html "This website uses cookies to ensure you get the best experience on our website.…" at bounding box center [394, 324] width 788 height 648
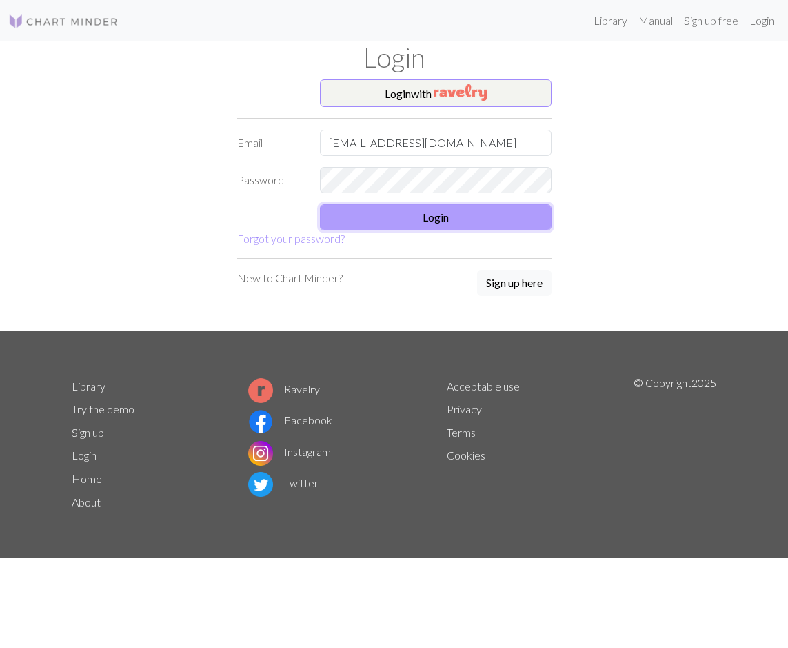
click at [521, 228] on button "Login" at bounding box center [436, 217] width 232 height 26
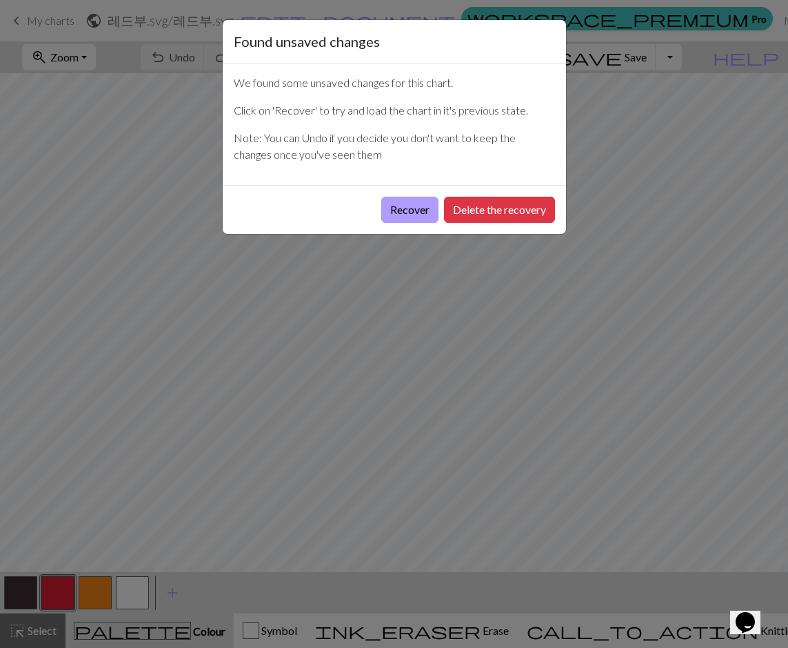
click at [412, 212] on button "Recover" at bounding box center [409, 210] width 57 height 26
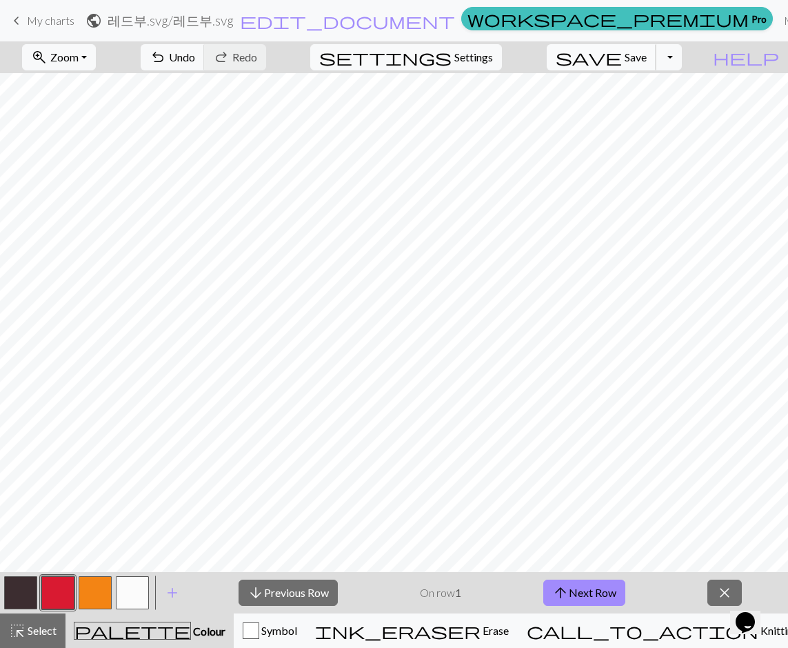
click at [647, 59] on span "Save" at bounding box center [636, 56] width 22 height 13
